Goal: Transaction & Acquisition: Purchase product/service

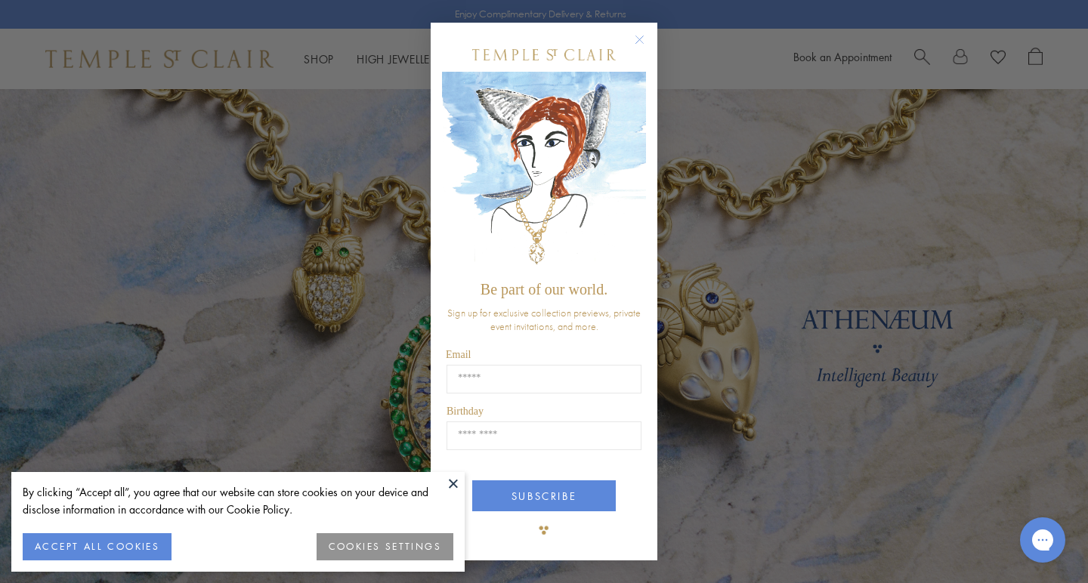
click at [637, 45] on circle "Close dialog" at bounding box center [640, 40] width 18 height 18
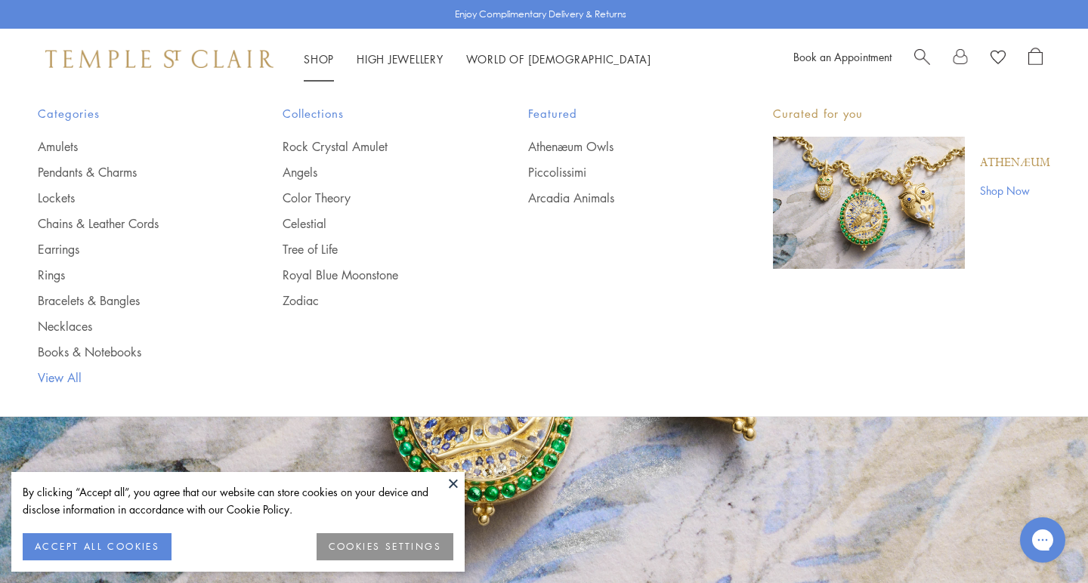
click at [74, 375] on link "View All" at bounding box center [130, 377] width 184 height 17
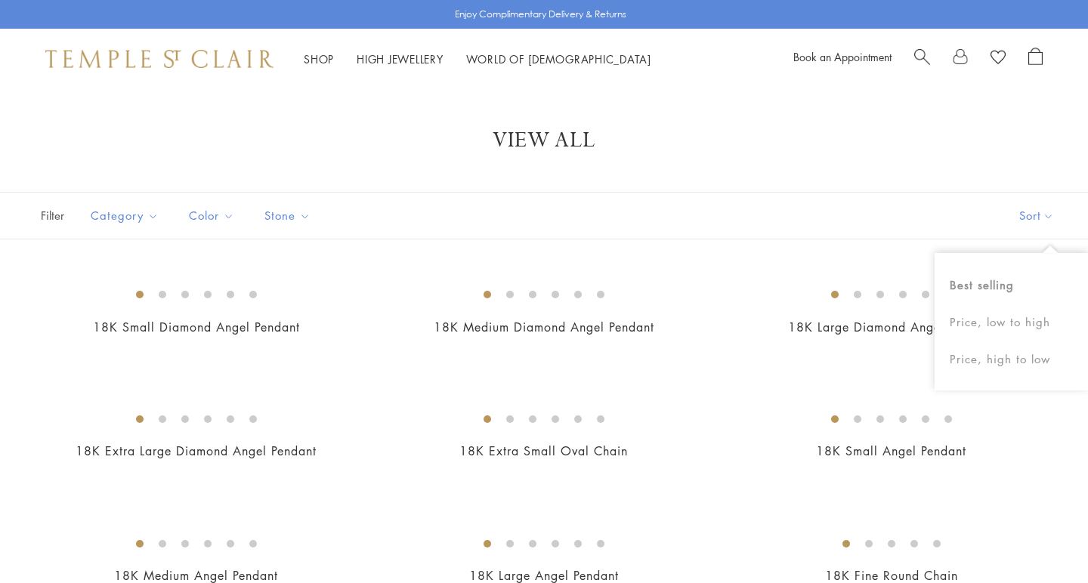
click at [1030, 218] on button "Sort" at bounding box center [1036, 216] width 103 height 46
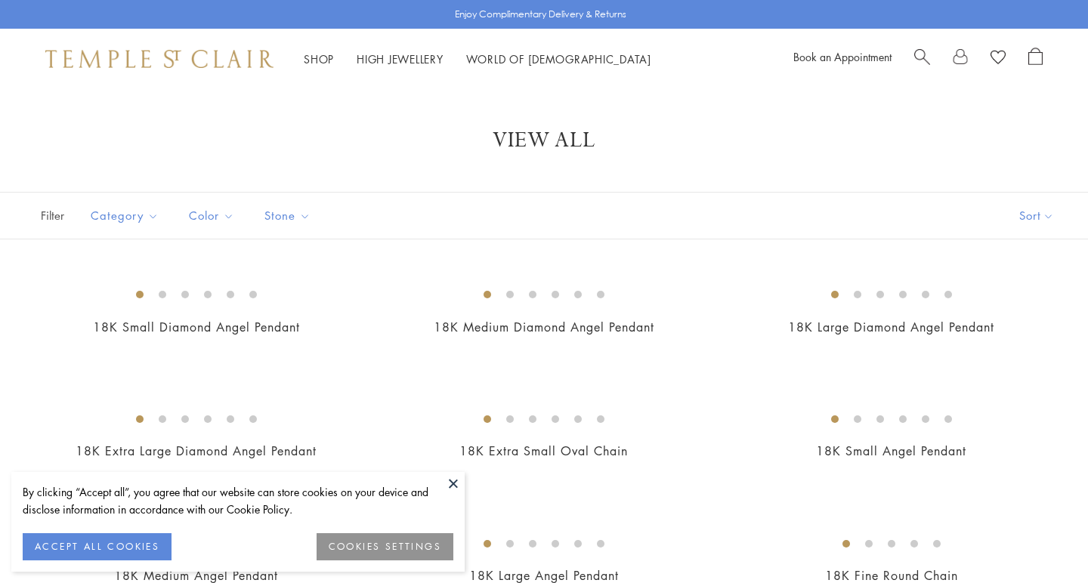
click at [1030, 217] on button "Sort" at bounding box center [1036, 216] width 103 height 46
click at [854, 227] on div "Filter Sort Category Amulets Bracelets Chains Earrings Necklaces Pendants Rings…" at bounding box center [544, 216] width 1088 height 48
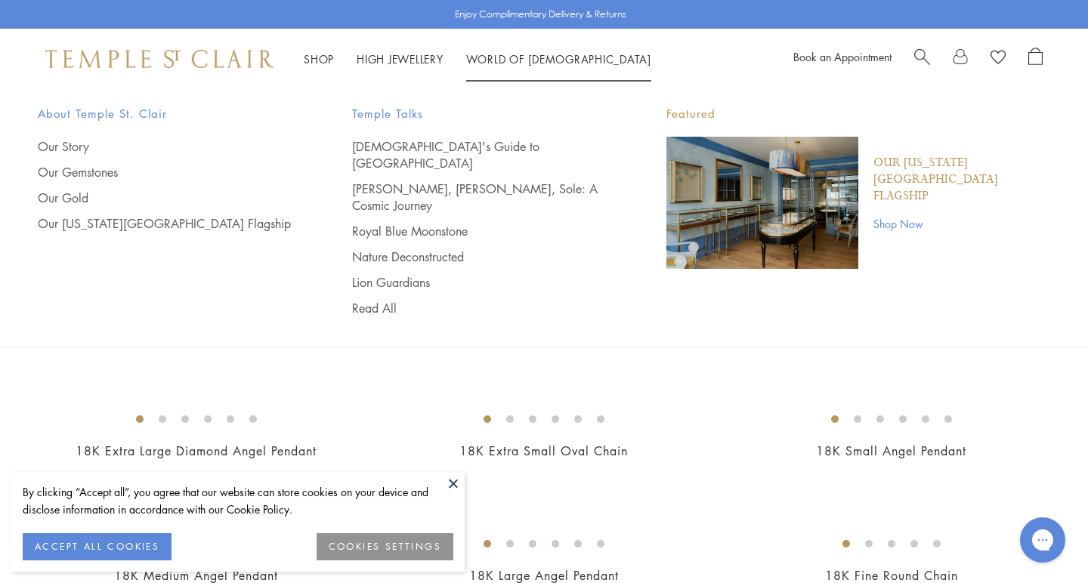
click at [706, 73] on div "Shop Shop Categories Amulets Pendants & Charms Lockets Chains & Leather Cords E…" at bounding box center [544, 59] width 1088 height 60
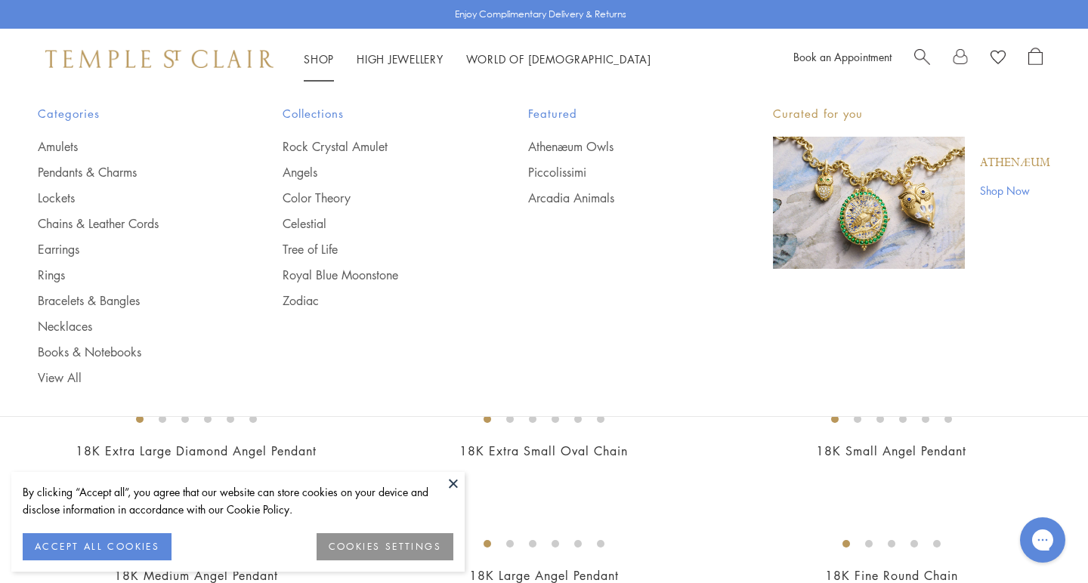
click at [996, 190] on link "Shop Now" at bounding box center [1015, 190] width 70 height 17
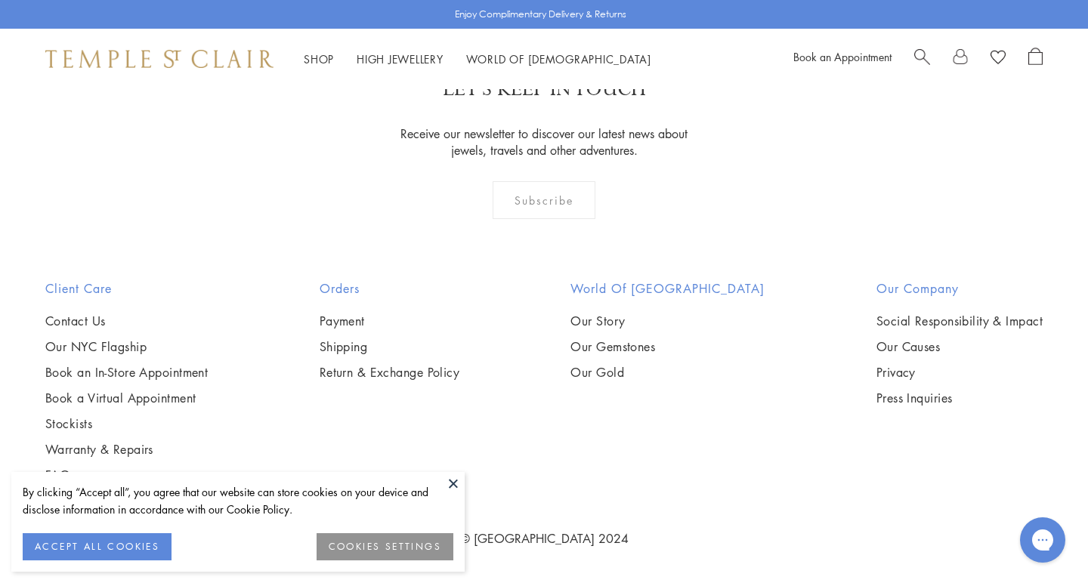
scroll to position [1982, 0]
click at [0, 0] on img at bounding box center [0, 0] width 0 height 0
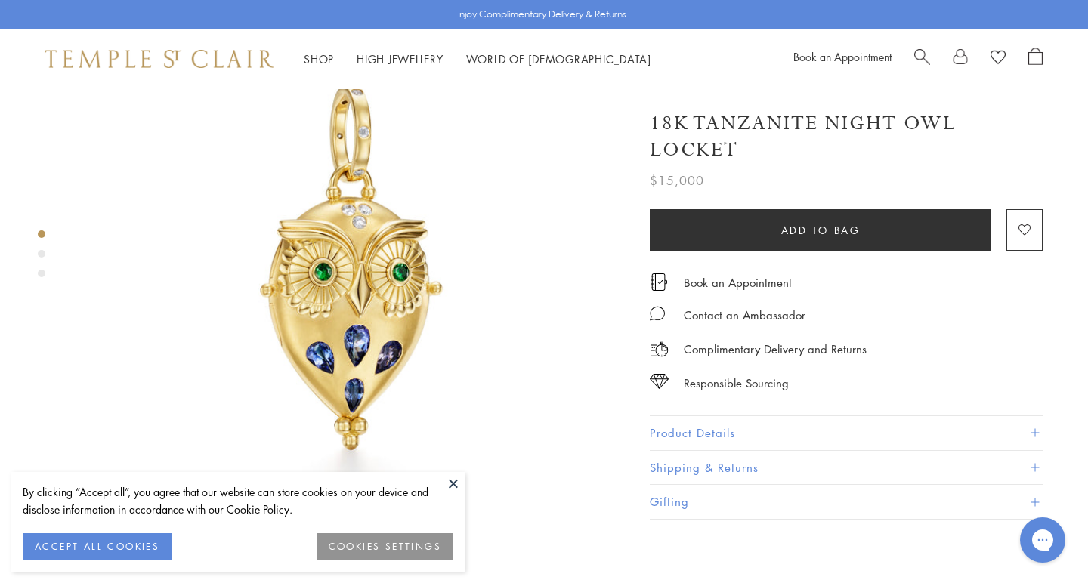
scroll to position [152, 0]
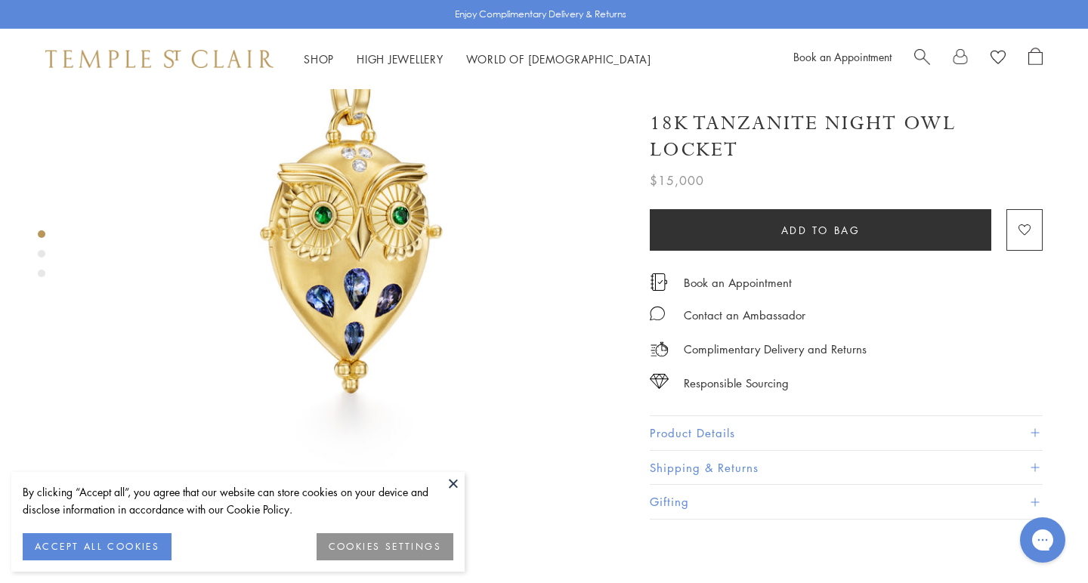
click at [40, 252] on div "Product gallery navigation" at bounding box center [42, 254] width 8 height 8
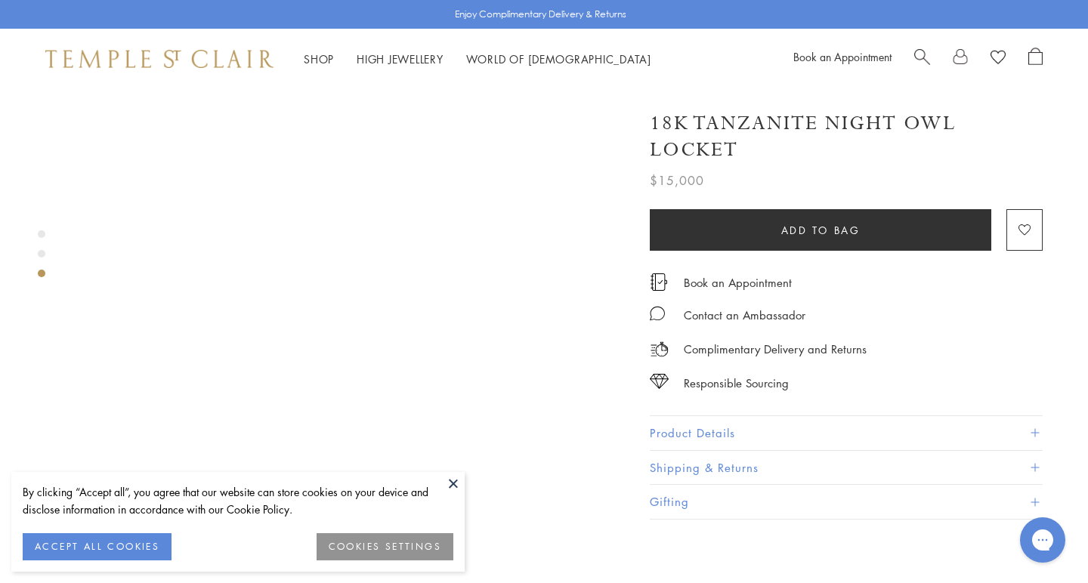
scroll to position [1334, 0]
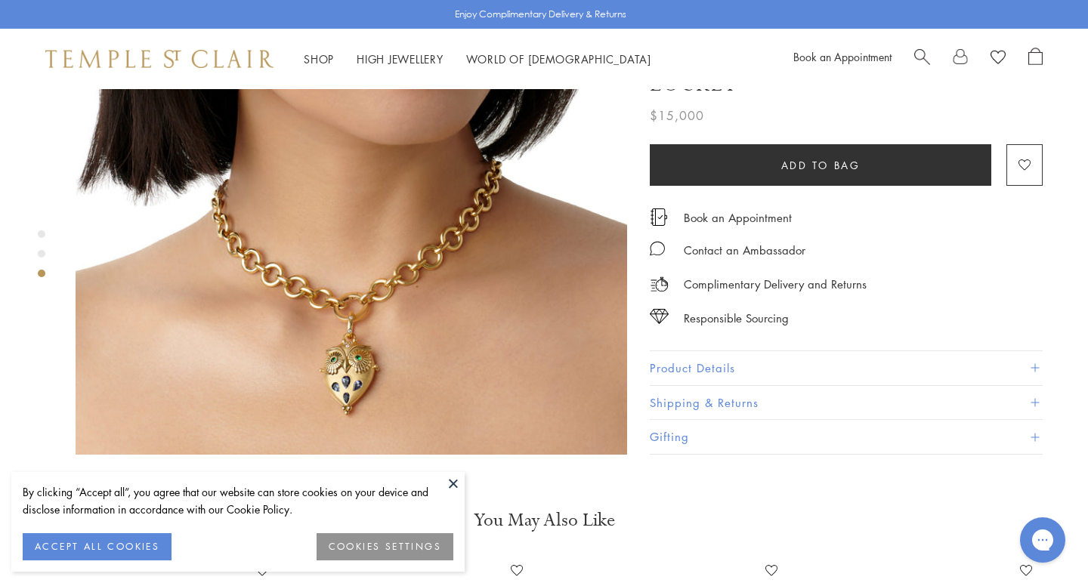
click at [42, 277] on div "Product gallery navigation" at bounding box center [42, 274] width 8 height 8
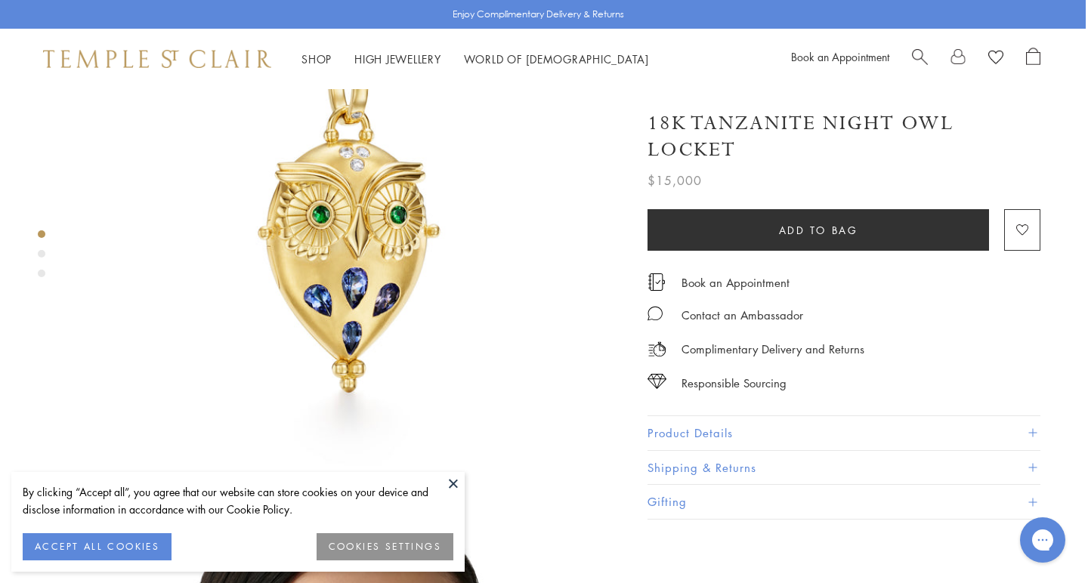
scroll to position [156, 2]
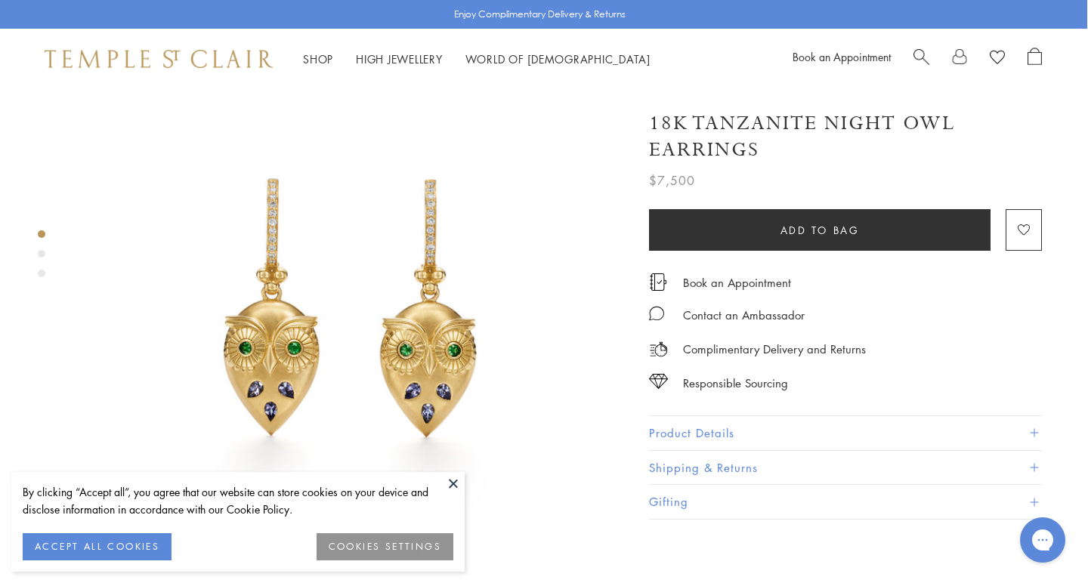
scroll to position [58, 1]
click at [41, 256] on div "Product gallery navigation" at bounding box center [42, 254] width 8 height 8
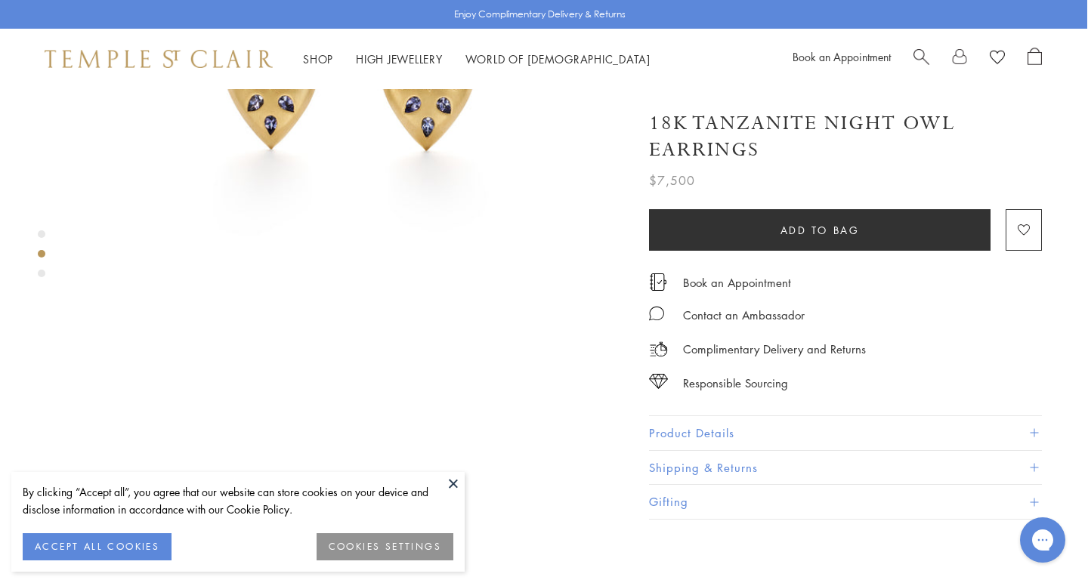
scroll to position [580, 1]
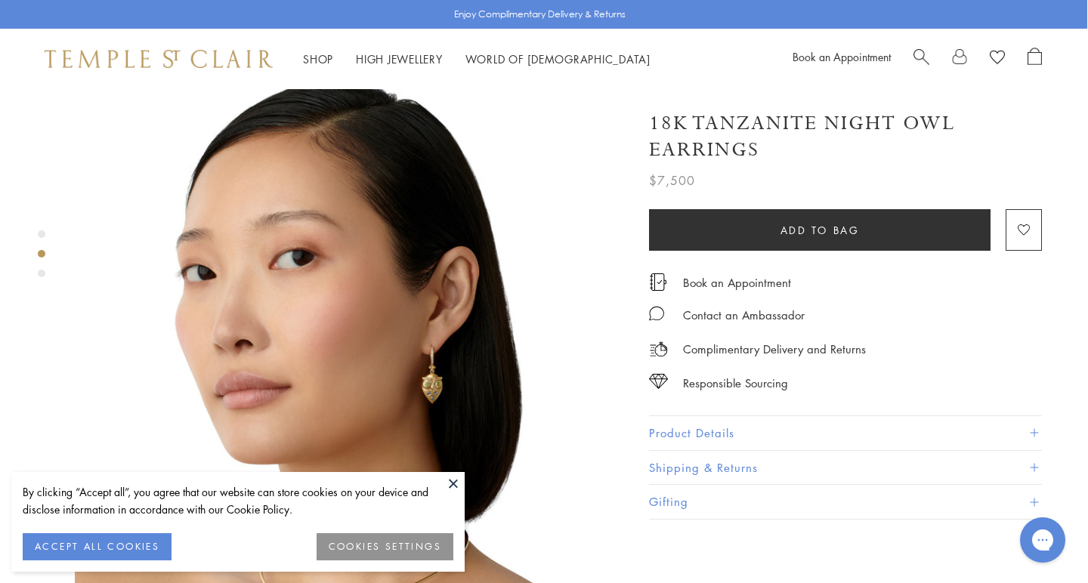
click at [438, 349] on img at bounding box center [351, 359] width 552 height 552
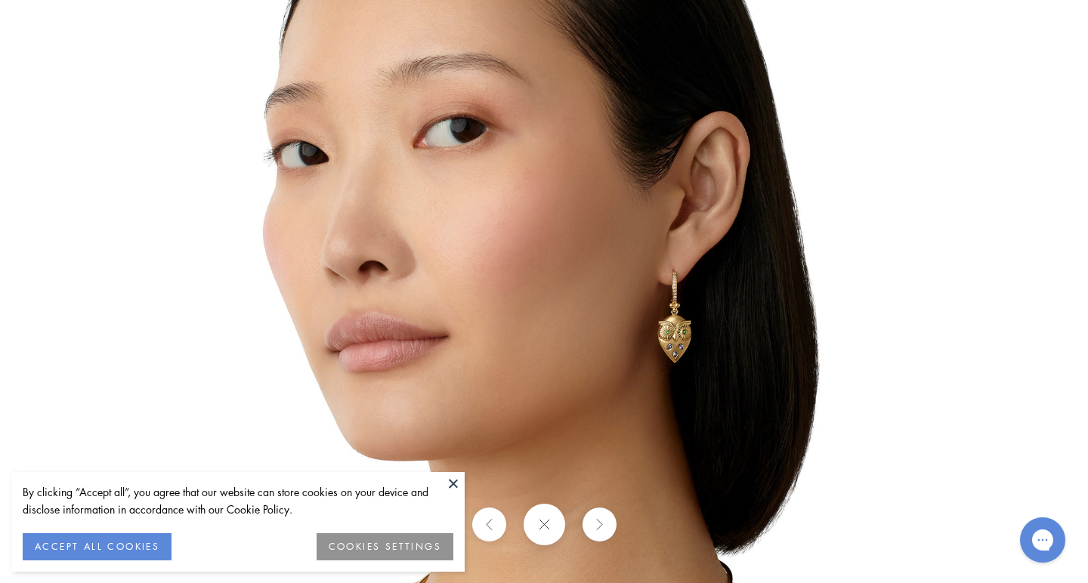
click at [688, 383] on img at bounding box center [544, 292] width 884 height 884
